Goal: Task Accomplishment & Management: Manage account settings

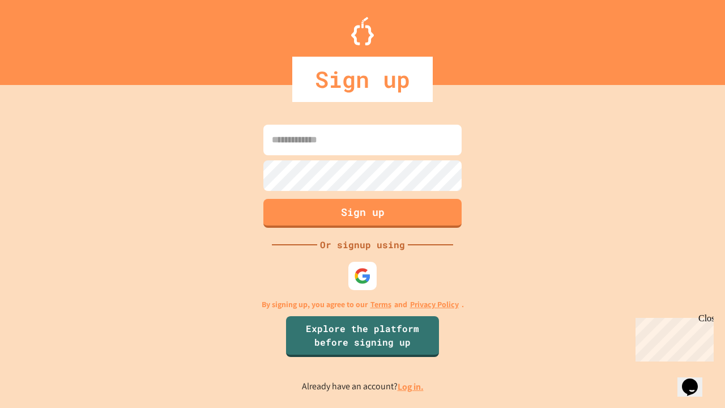
click at [411, 386] on link "Log in." at bounding box center [411, 387] width 26 height 12
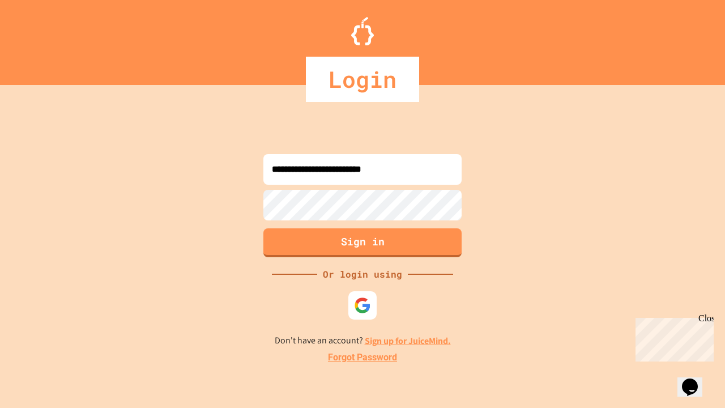
type input "**********"
